Goal: Task Accomplishment & Management: Manage account settings

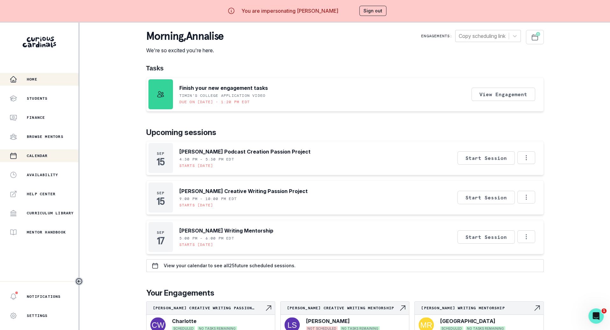
click at [54, 151] on button "Calendar" at bounding box center [39, 155] width 78 height 13
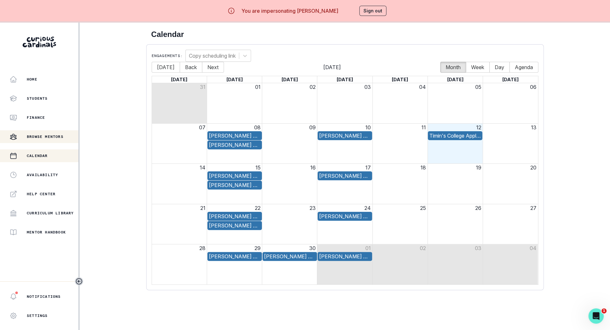
click at [73, 135] on div "Browse Mentors" at bounding box center [44, 137] width 69 height 8
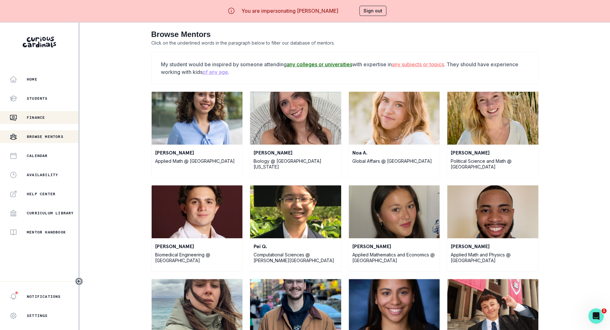
click at [55, 111] on button "Finance" at bounding box center [39, 117] width 78 height 13
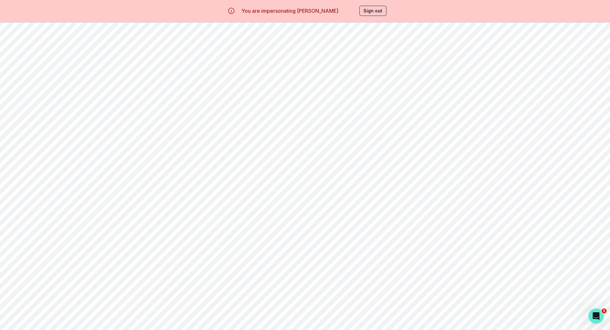
click at [369, 12] on button "Sign out" at bounding box center [372, 11] width 27 height 10
